Goal: Register for event/course

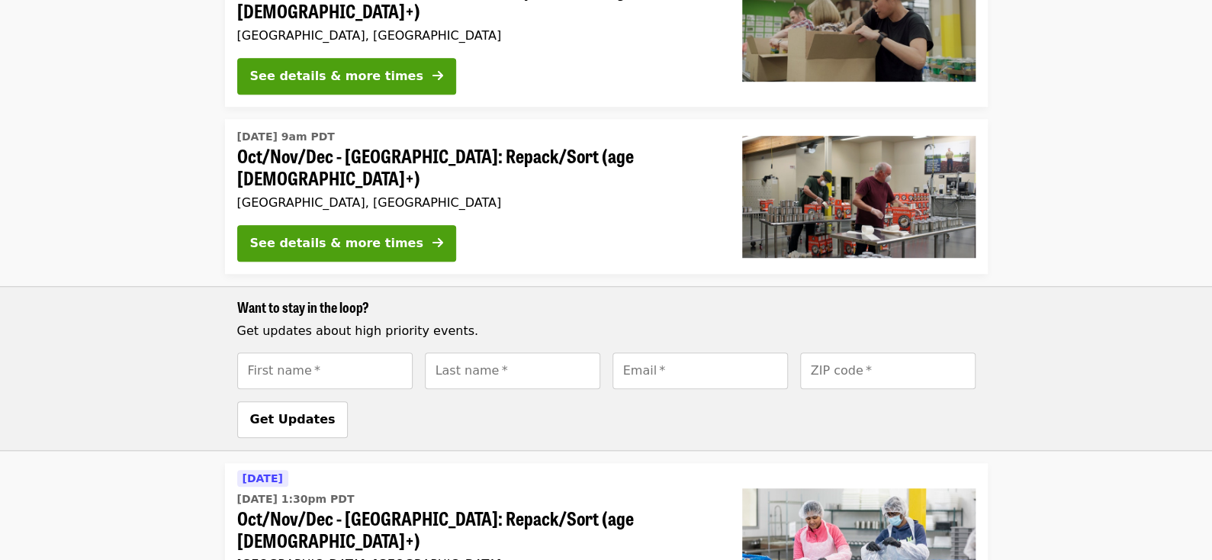
scroll to position [534, 0]
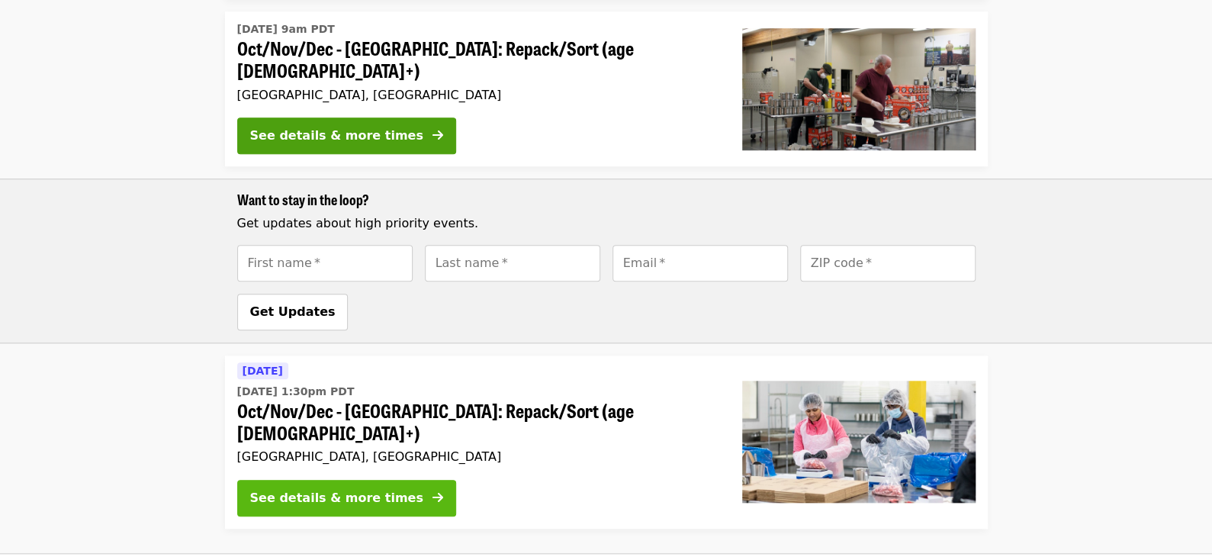
click at [323, 489] on div "See details & more times" at bounding box center [336, 498] width 173 height 18
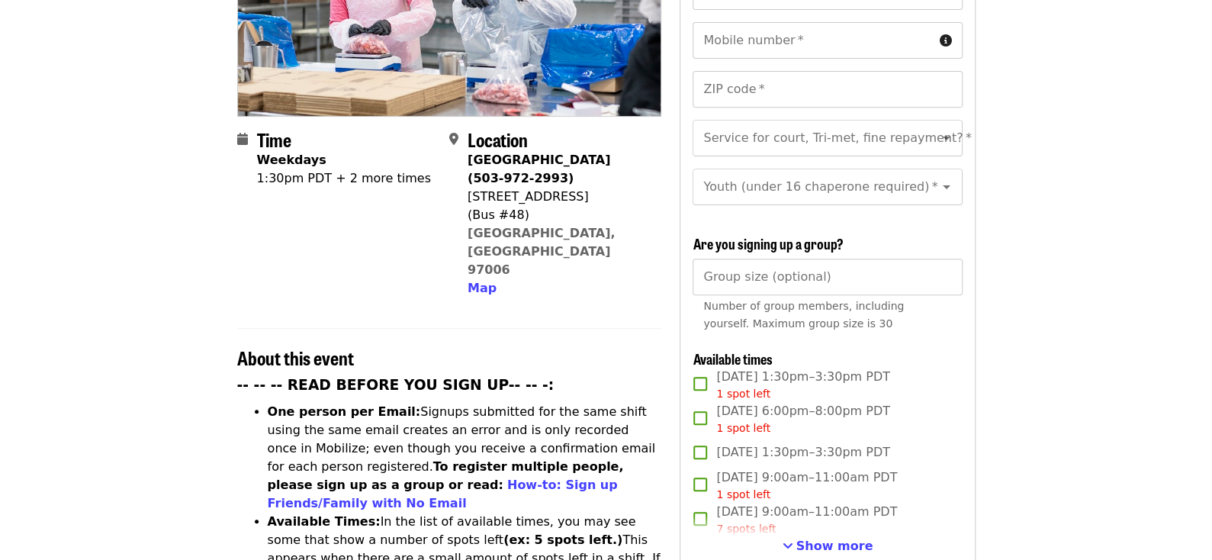
scroll to position [304, 0]
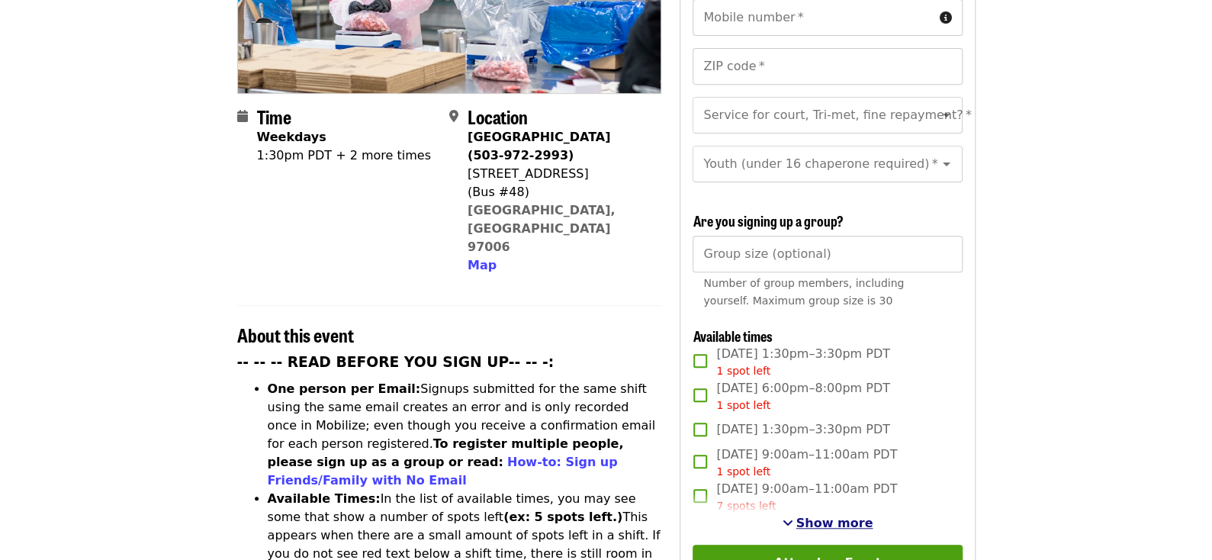
click at [793, 516] on span "See more timeslots" at bounding box center [788, 522] width 11 height 12
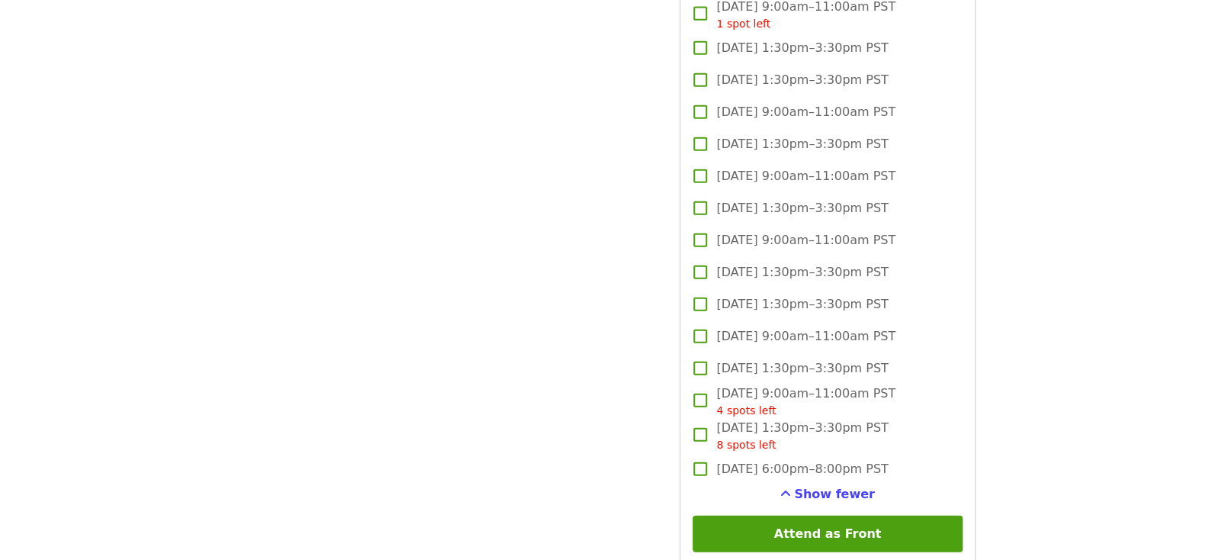
scroll to position [2059, 0]
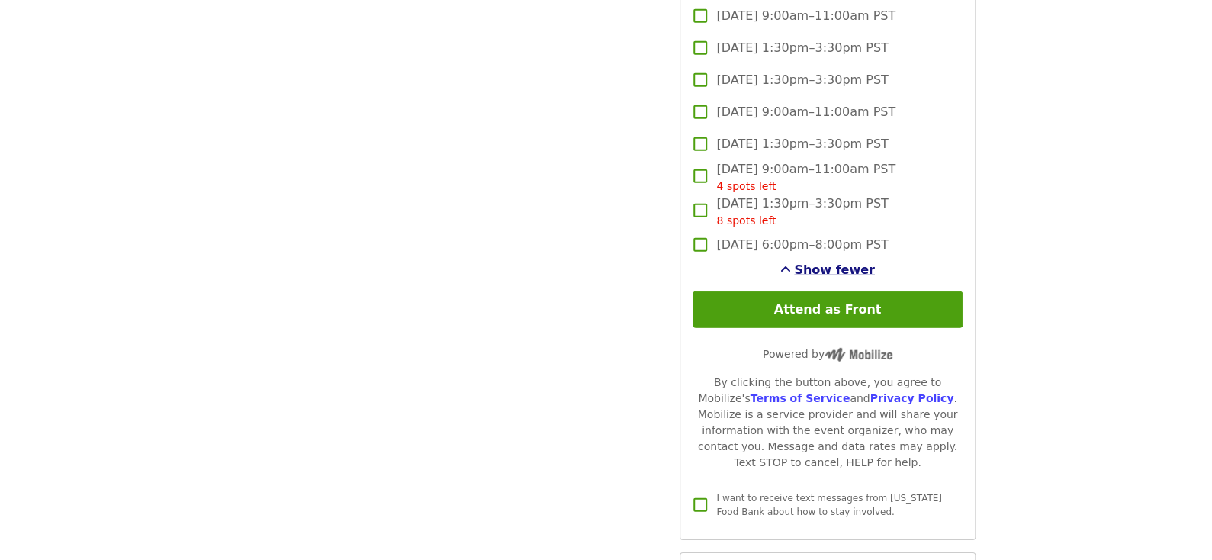
click at [862, 267] on span "Show fewer" at bounding box center [834, 269] width 81 height 14
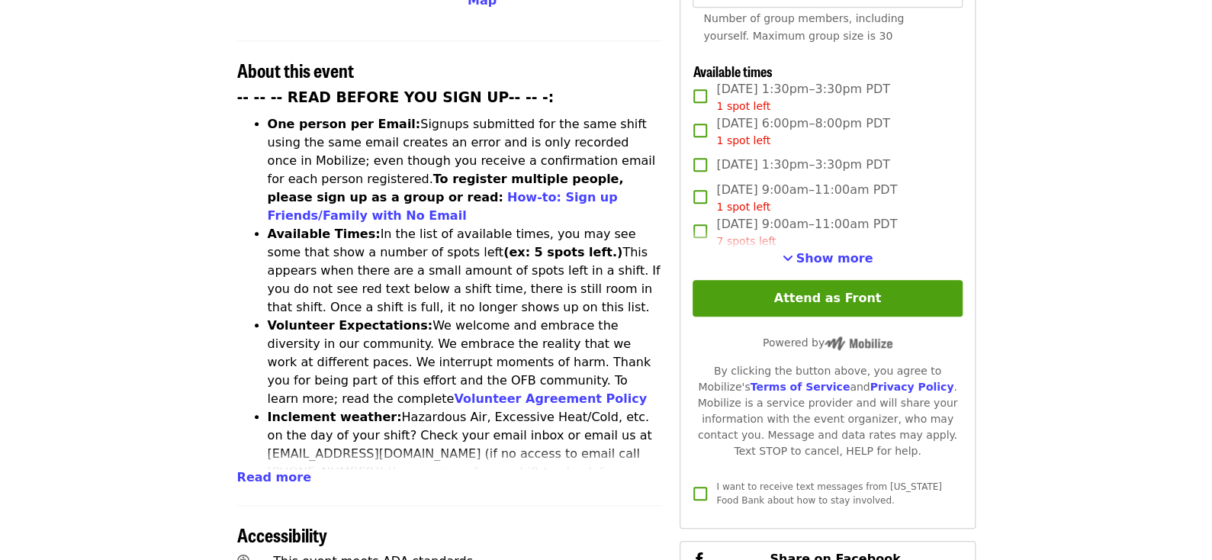
scroll to position [574, 0]
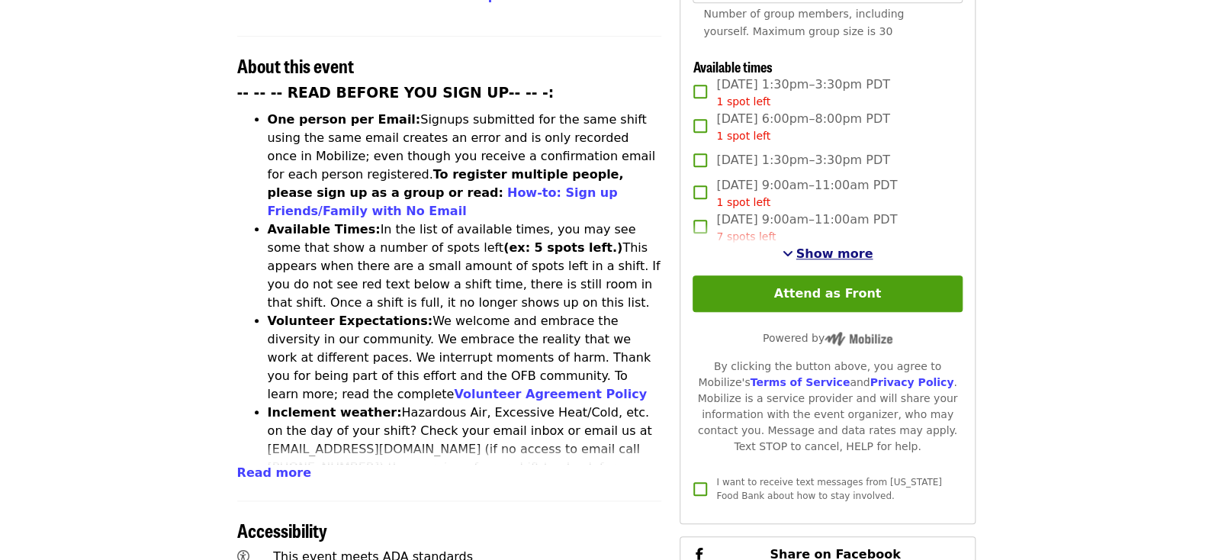
click at [838, 246] on span "Show more" at bounding box center [834, 253] width 77 height 14
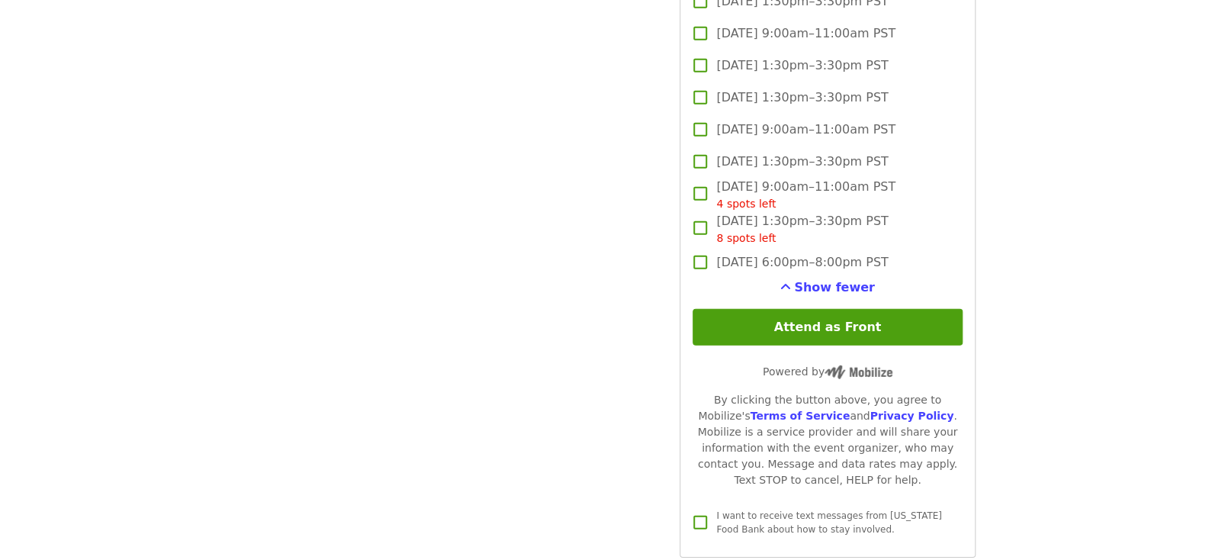
scroll to position [2100, 0]
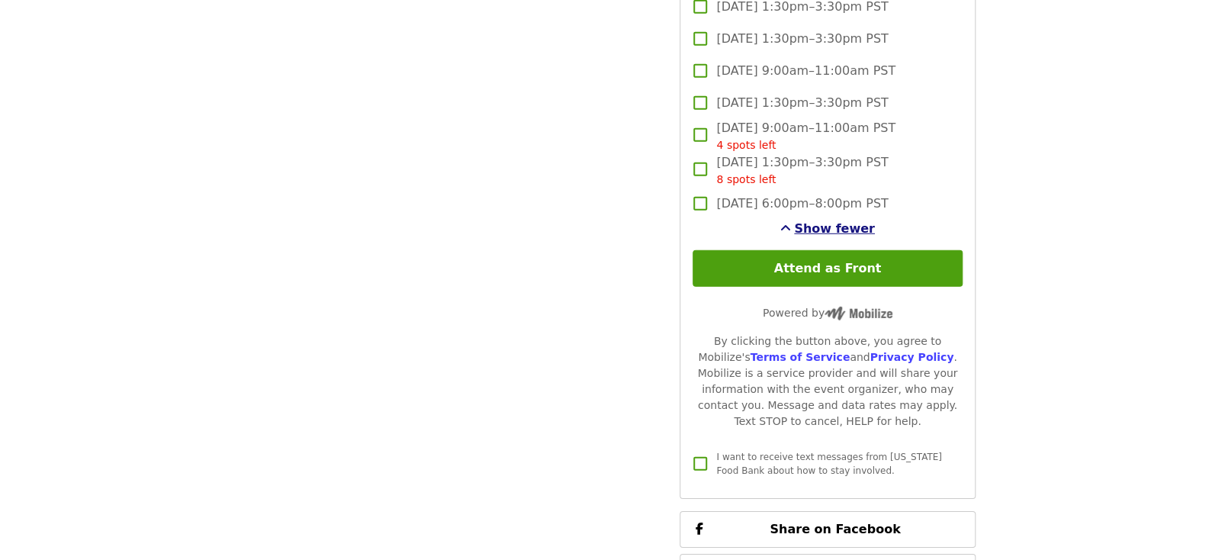
click at [822, 224] on span "Show fewer" at bounding box center [834, 228] width 81 height 14
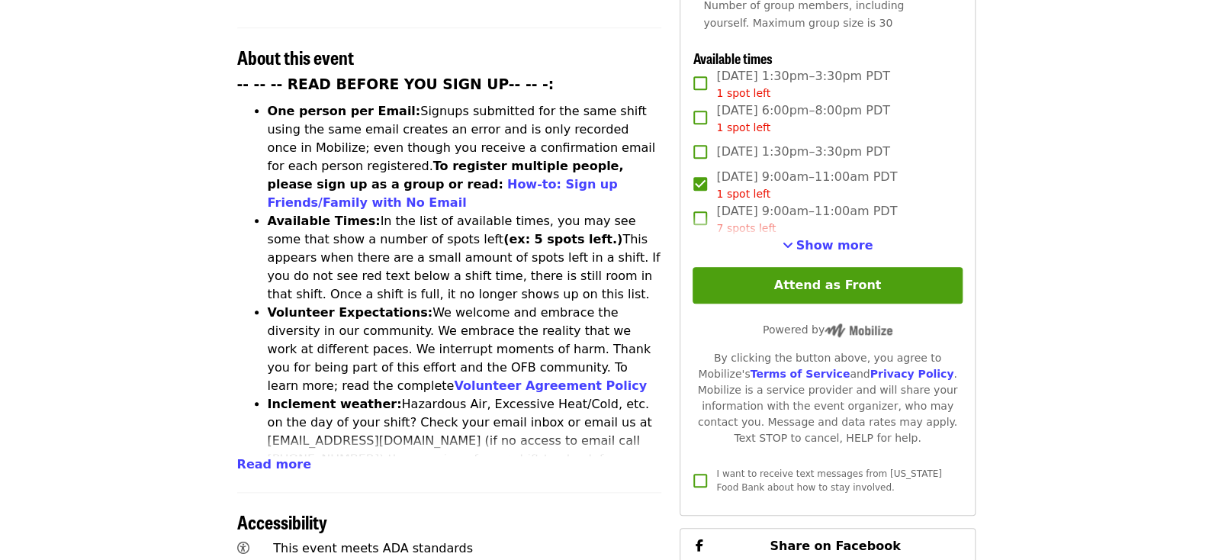
scroll to position [574, 0]
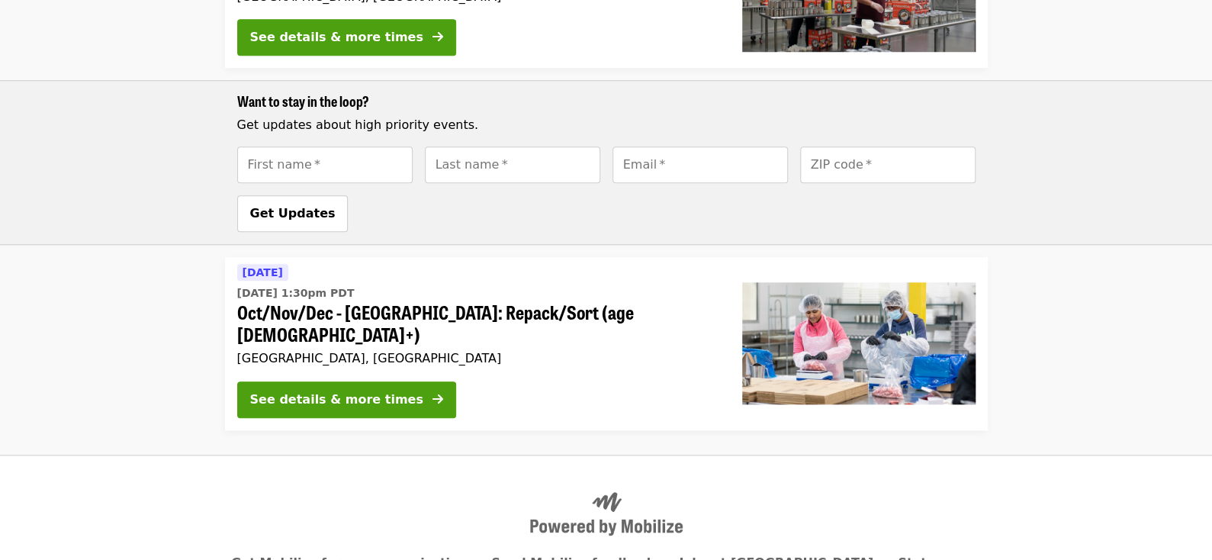
scroll to position [670, 0]
